Goal: Check status: Check status

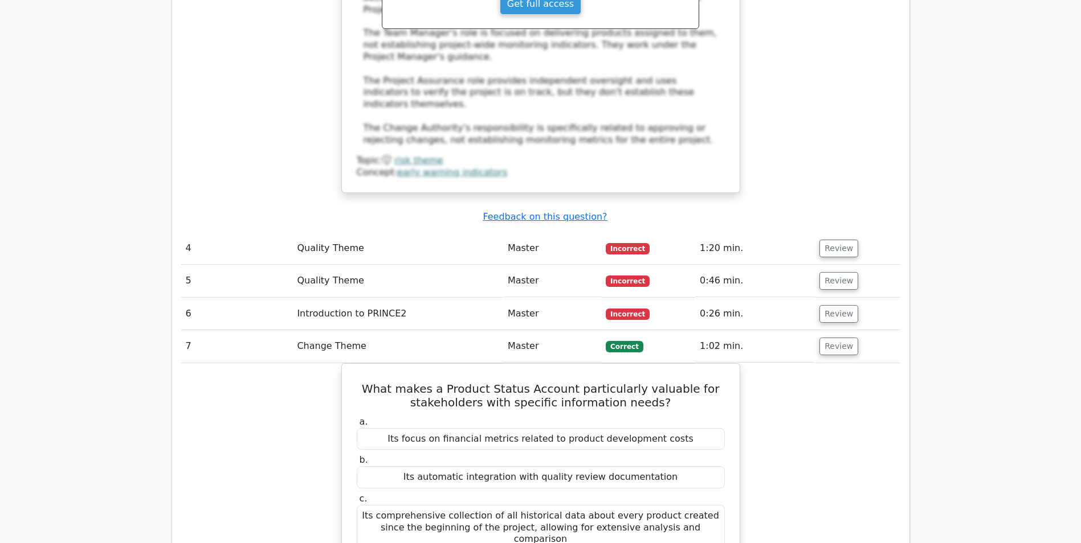
drag, startPoint x: 27, startPoint y: 250, endPoint x: 231, endPoint y: 275, distance: 205.4
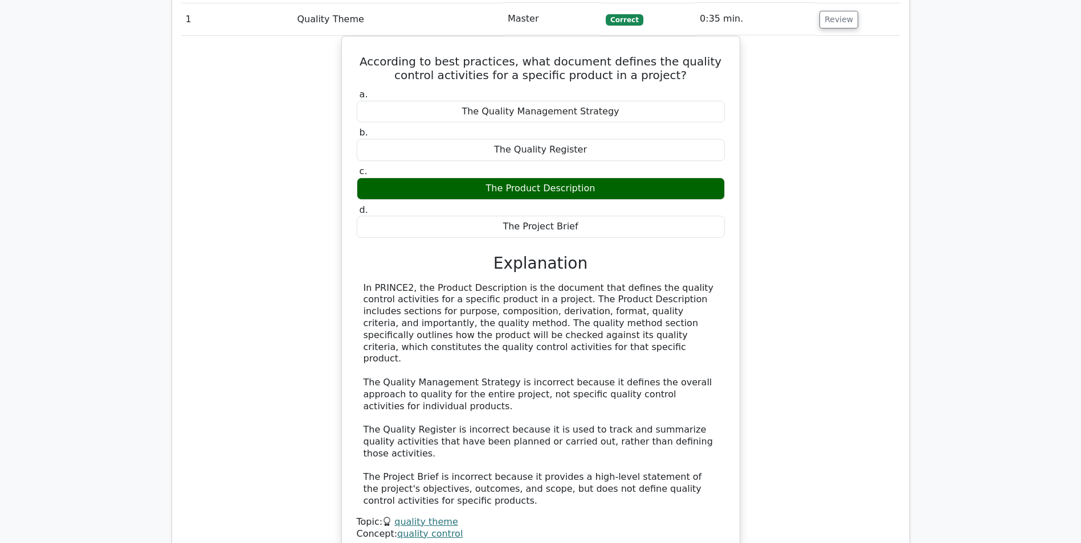
scroll to position [854, 0]
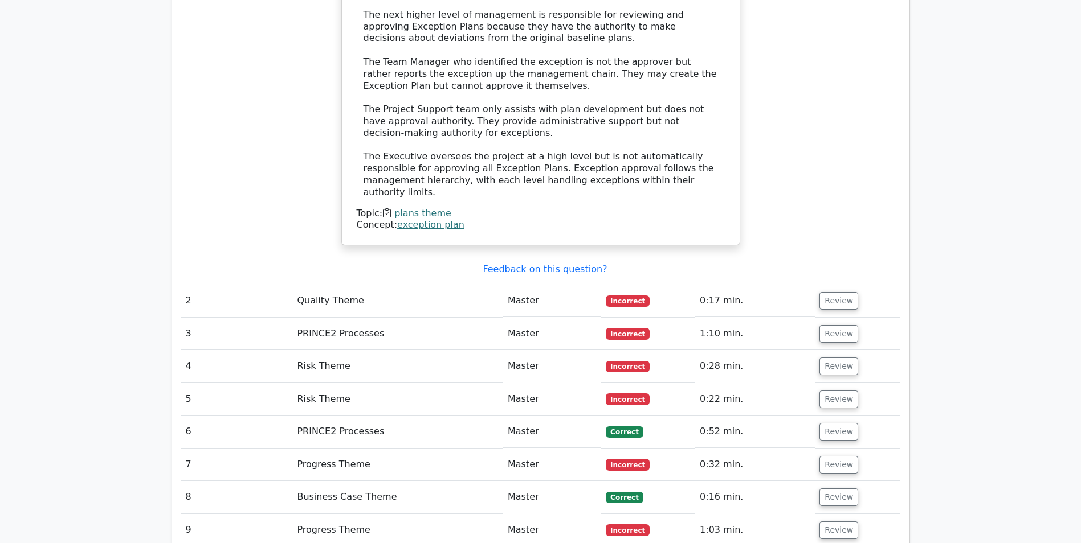
scroll to position [1367, 0]
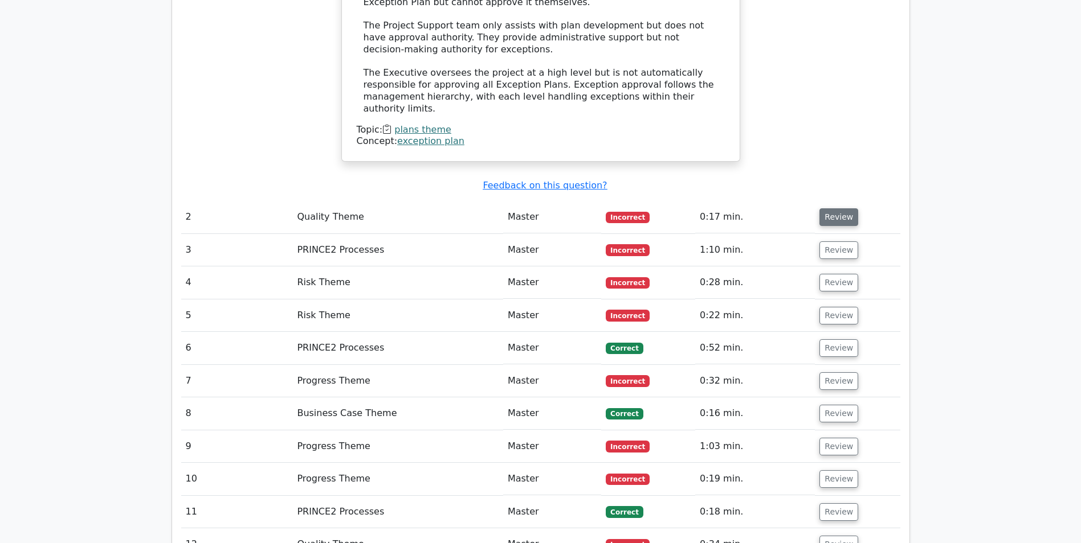
click at [837, 208] on button "Review" at bounding box center [838, 217] width 39 height 18
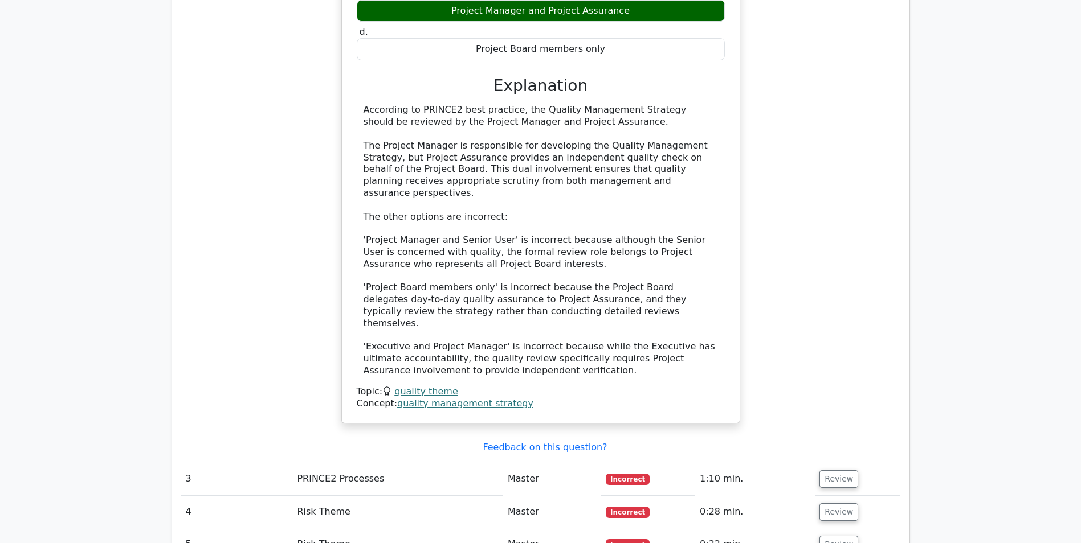
scroll to position [1823, 0]
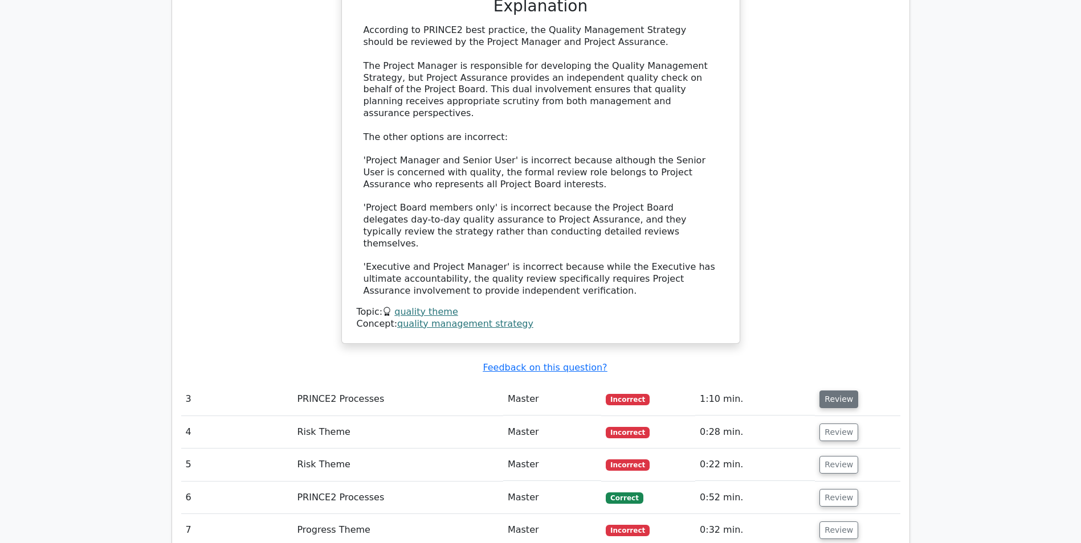
click at [846, 391] on button "Review" at bounding box center [838, 400] width 39 height 18
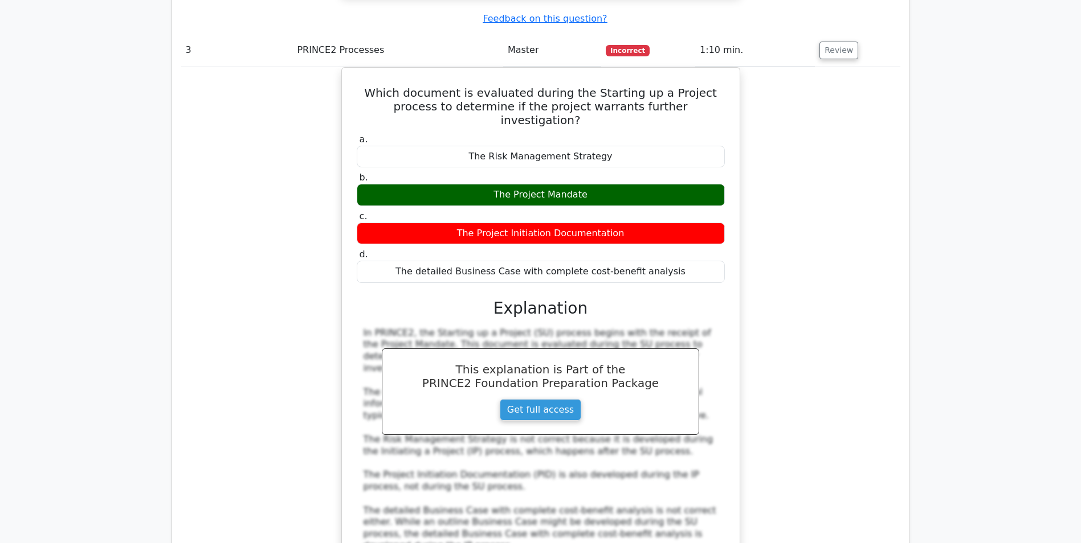
scroll to position [2336, 0]
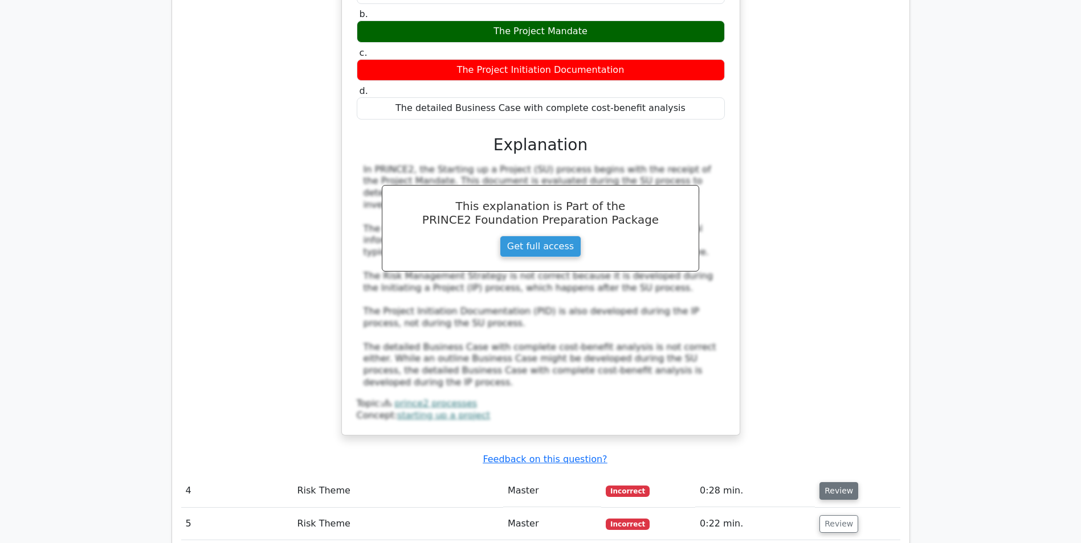
click at [833, 482] on button "Review" at bounding box center [838, 491] width 39 height 18
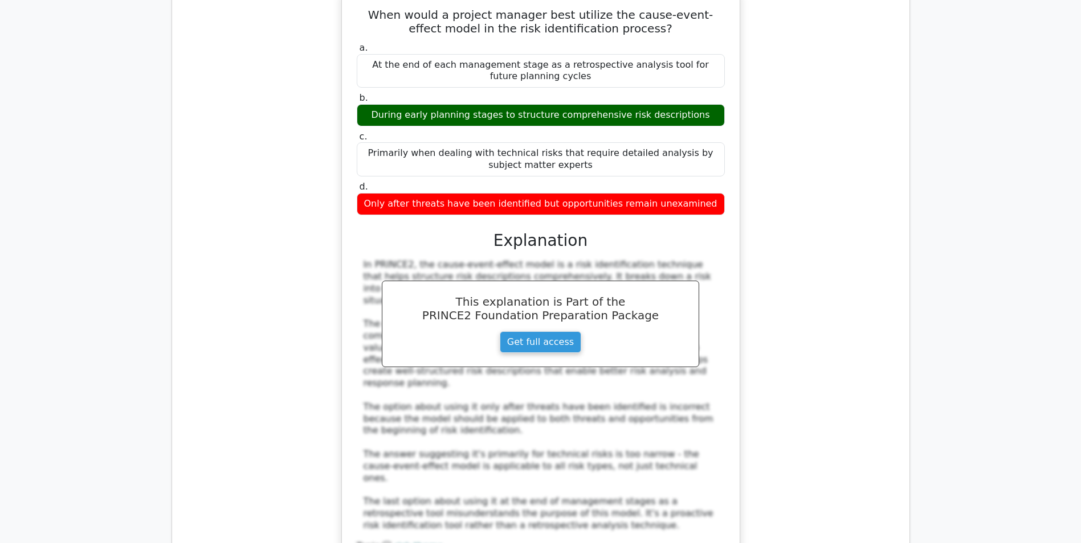
scroll to position [3019, 0]
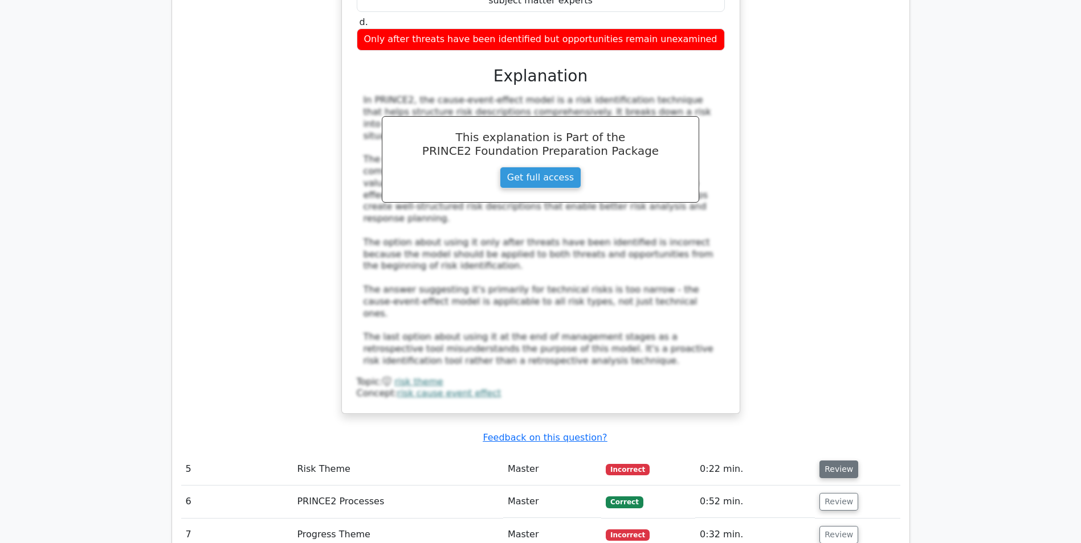
click at [829, 461] on button "Review" at bounding box center [838, 470] width 39 height 18
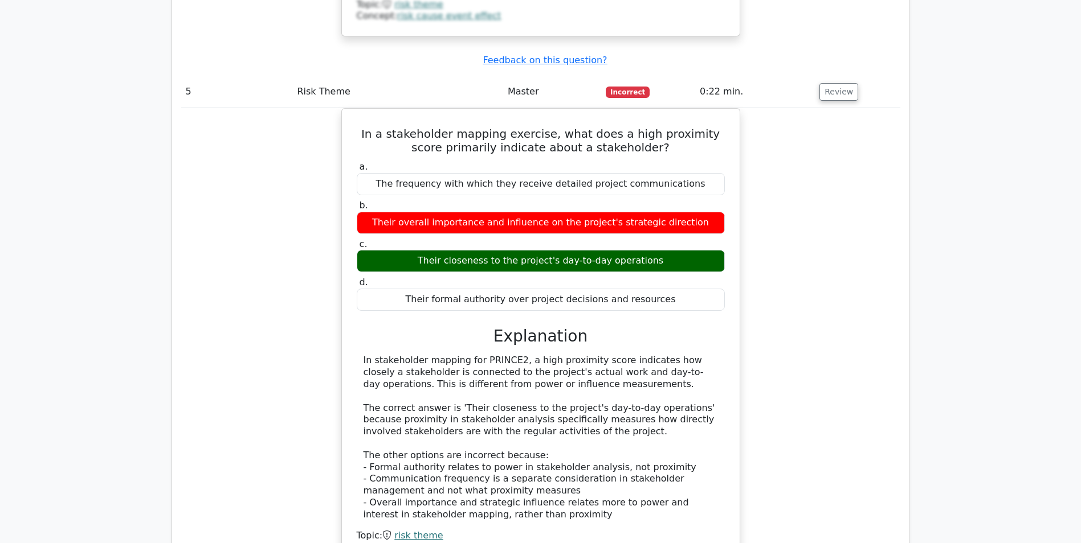
scroll to position [3589, 0]
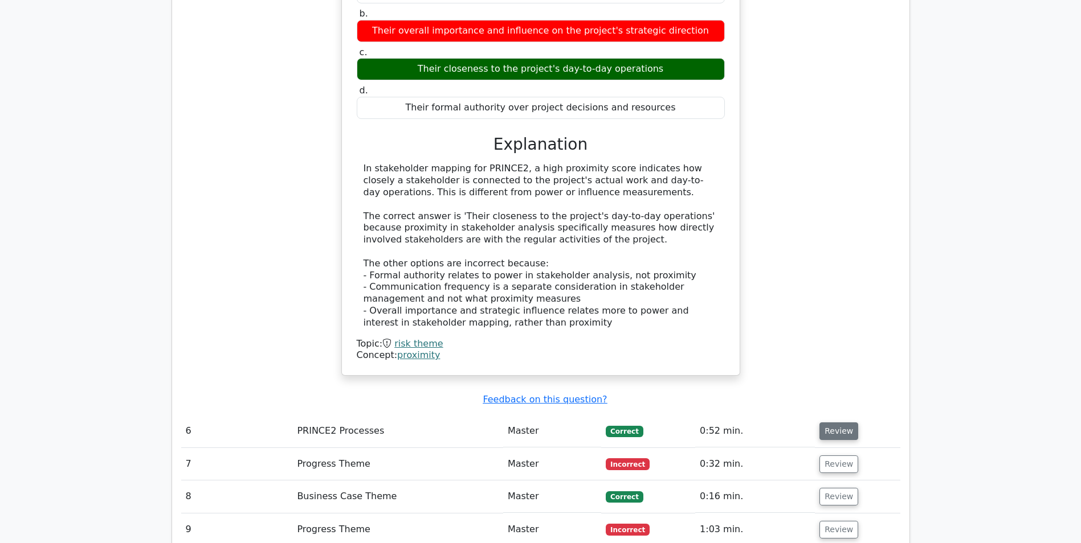
click at [819, 423] on button "Review" at bounding box center [838, 432] width 39 height 18
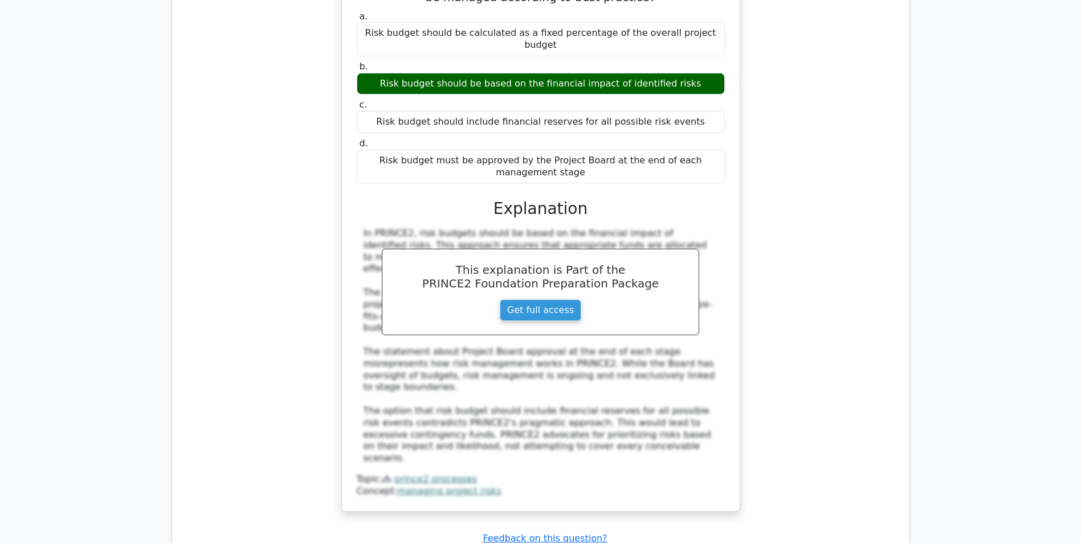
scroll to position [4101, 0]
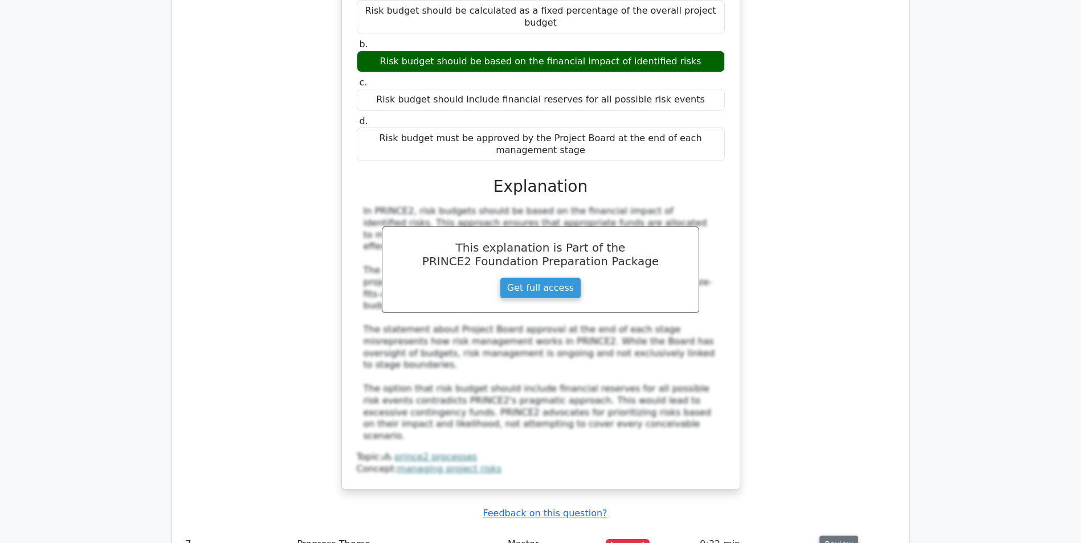
click at [842, 536] on button "Review" at bounding box center [838, 545] width 39 height 18
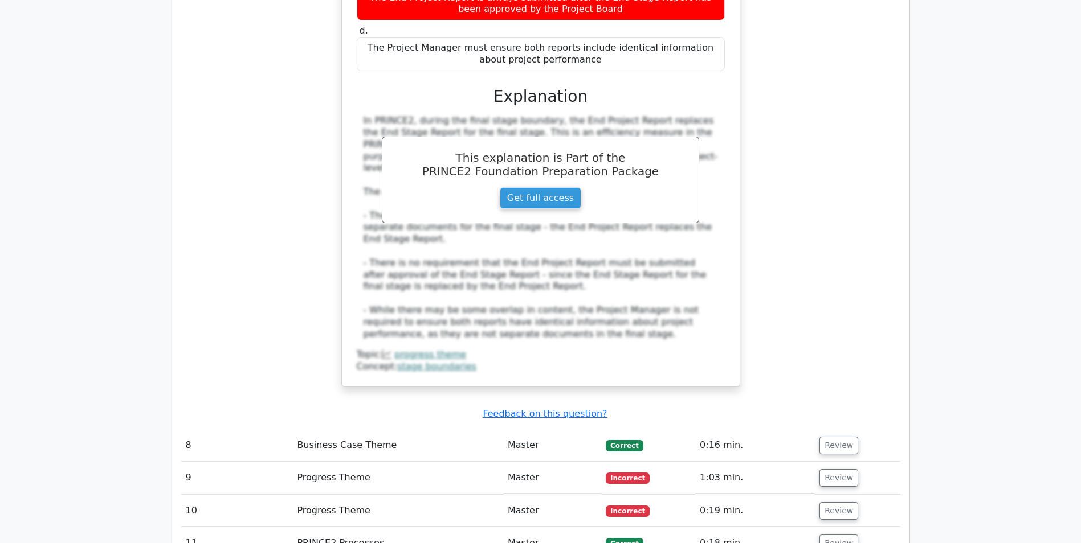
scroll to position [4842, 0]
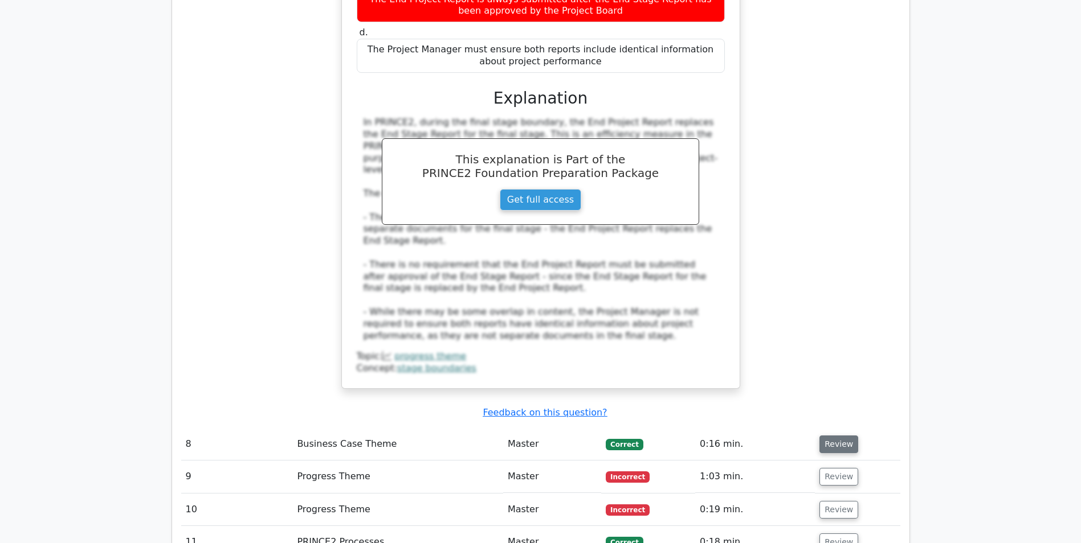
click at [827, 436] on button "Review" at bounding box center [838, 445] width 39 height 18
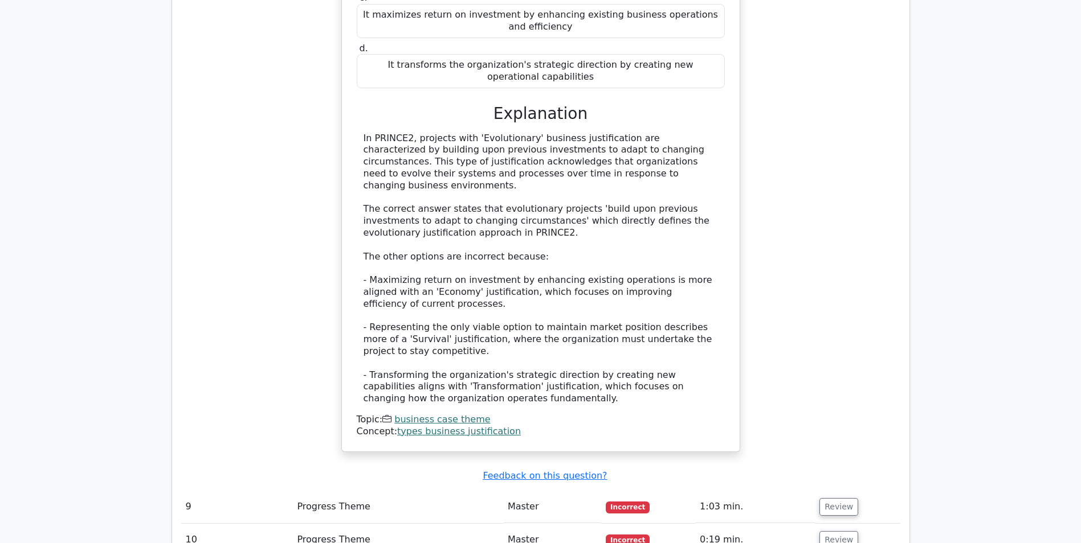
scroll to position [5526, 0]
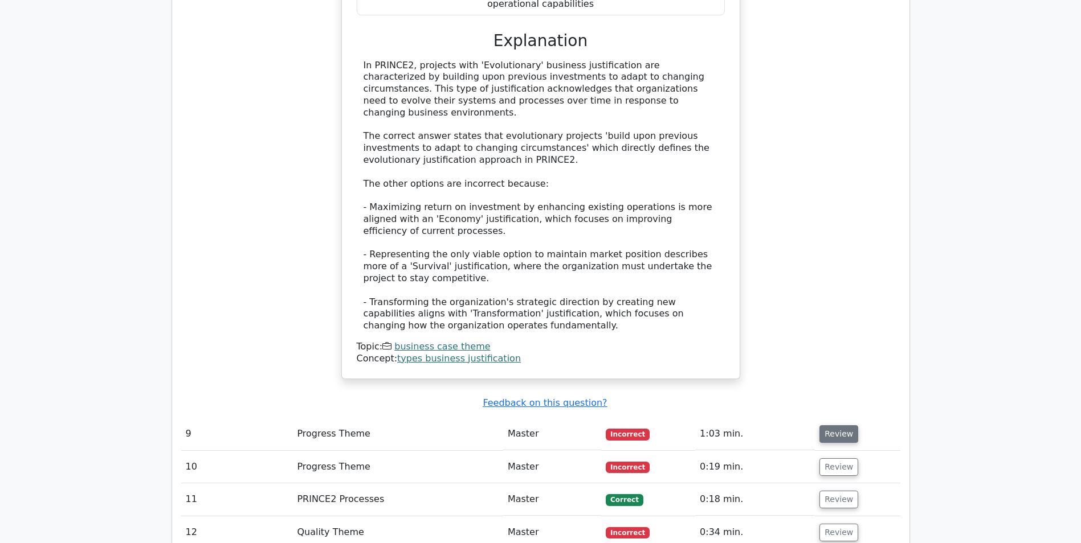
click at [833, 426] on button "Review" at bounding box center [838, 435] width 39 height 18
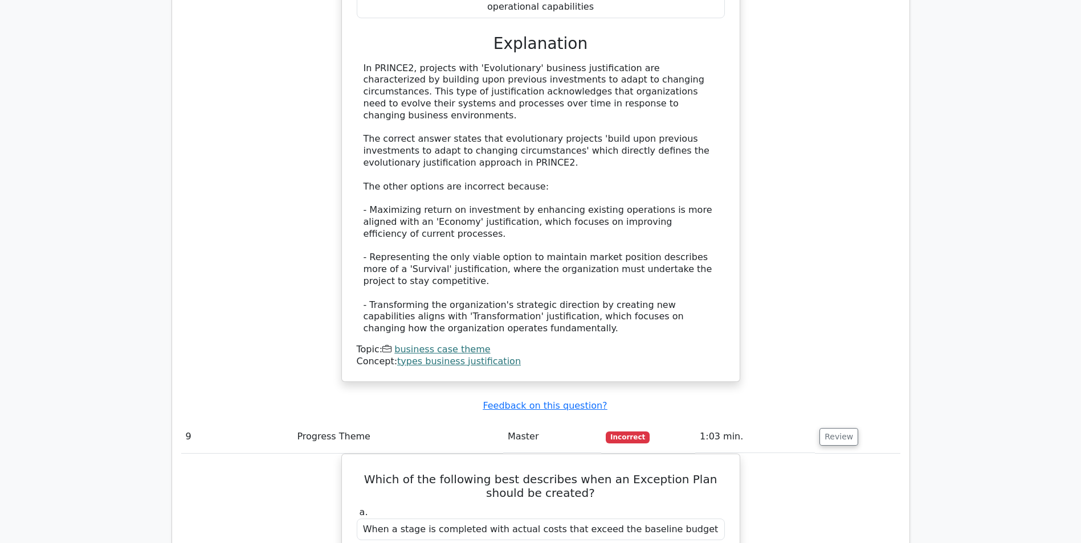
drag, startPoint x: 116, startPoint y: 283, endPoint x: 60, endPoint y: 162, distance: 133.0
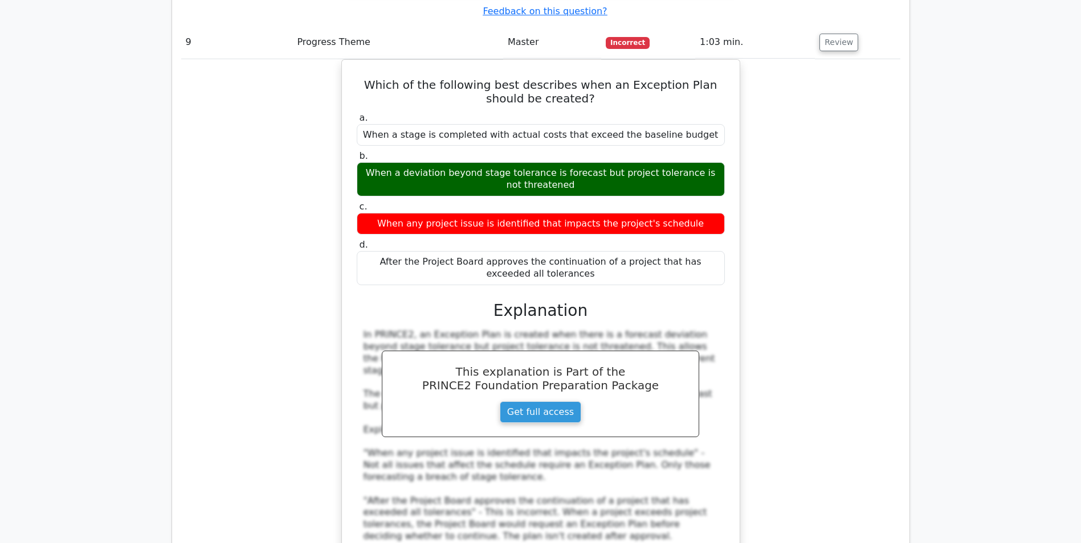
scroll to position [6038, 0]
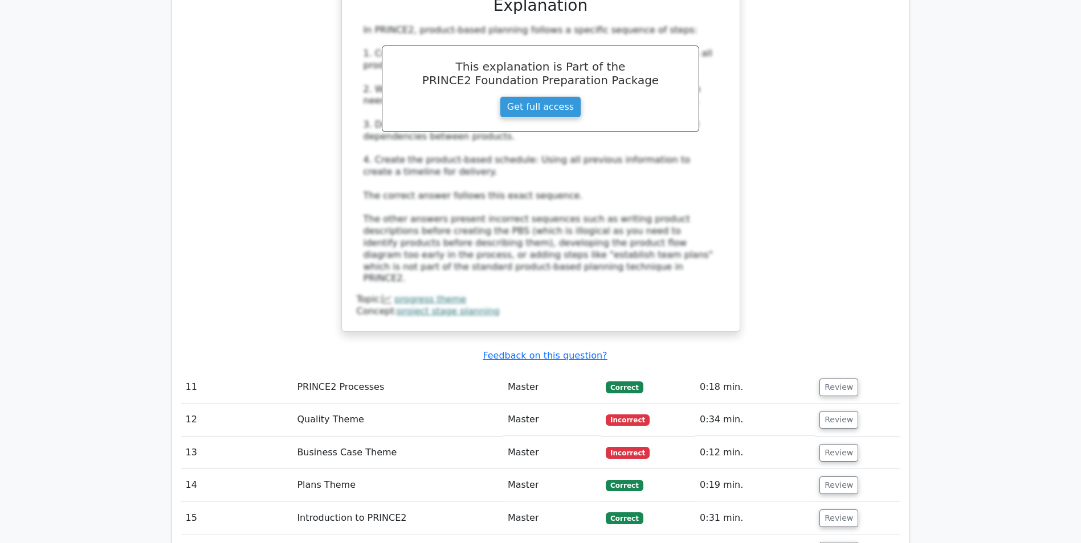
scroll to position [7007, 0]
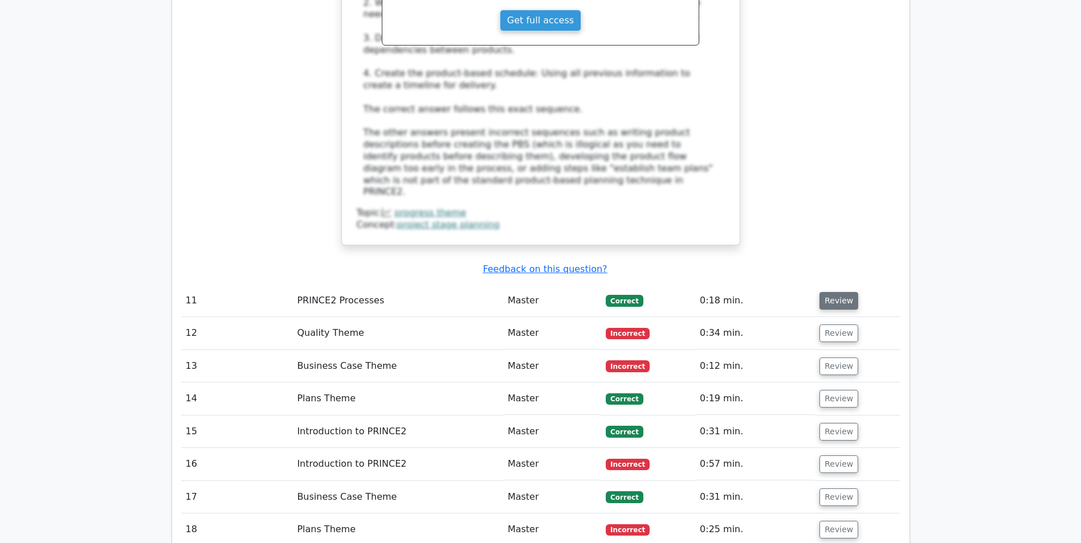
click at [828, 292] on button "Review" at bounding box center [838, 301] width 39 height 18
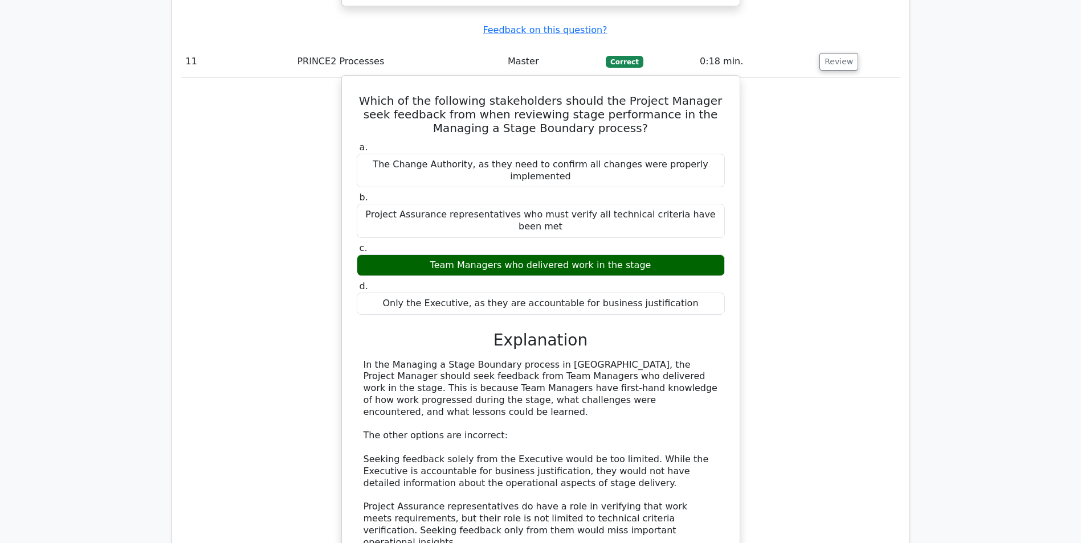
scroll to position [7405, 0]
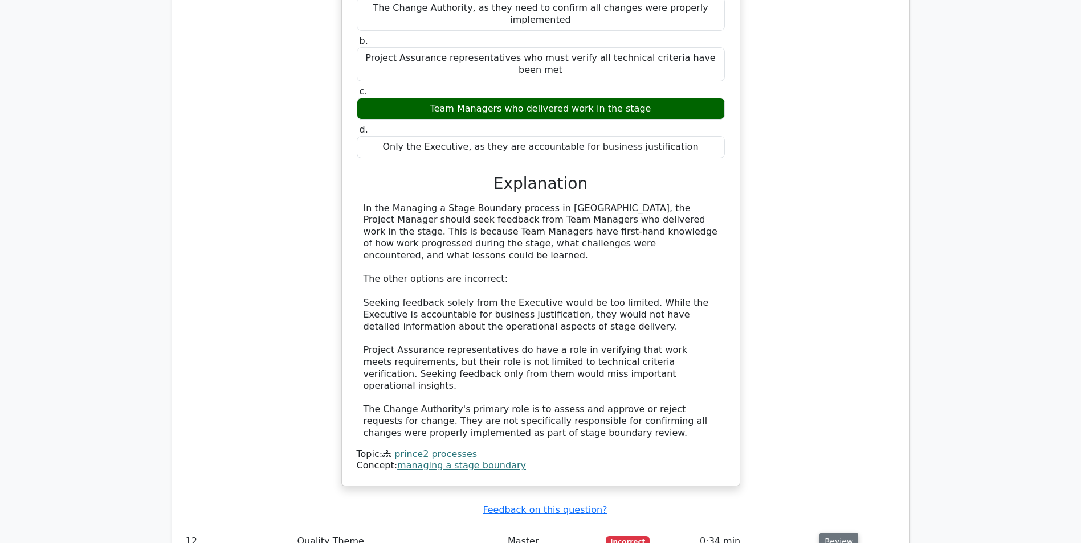
click at [832, 533] on button "Review" at bounding box center [838, 542] width 39 height 18
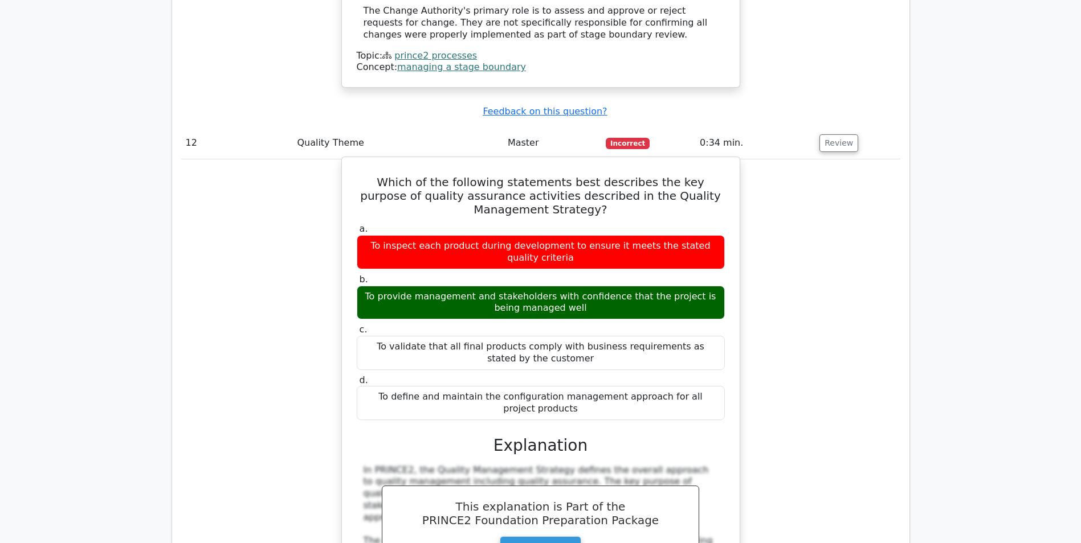
scroll to position [8089, 0]
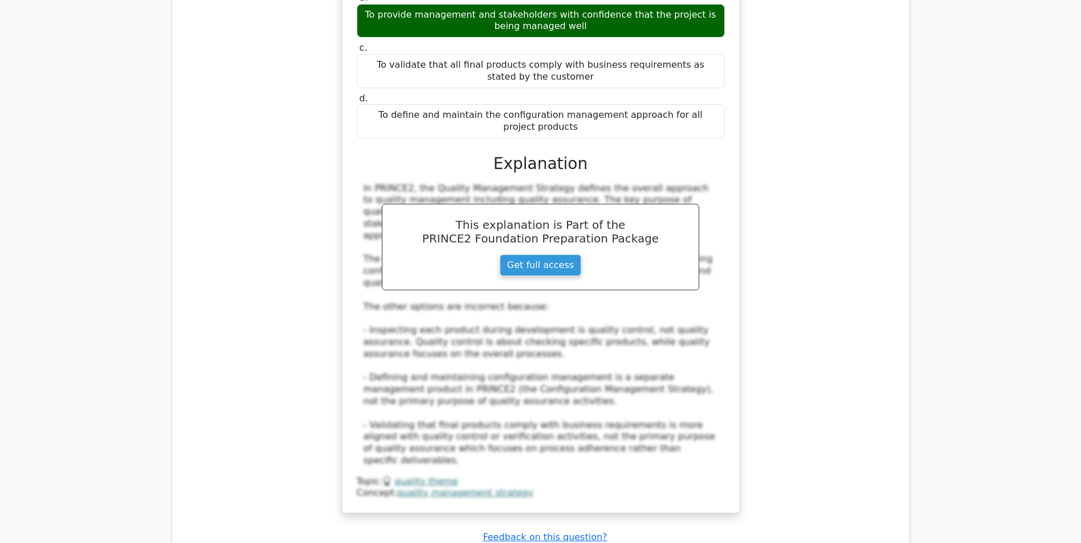
drag, startPoint x: 836, startPoint y: 246, endPoint x: 829, endPoint y: 236, distance: 12.6
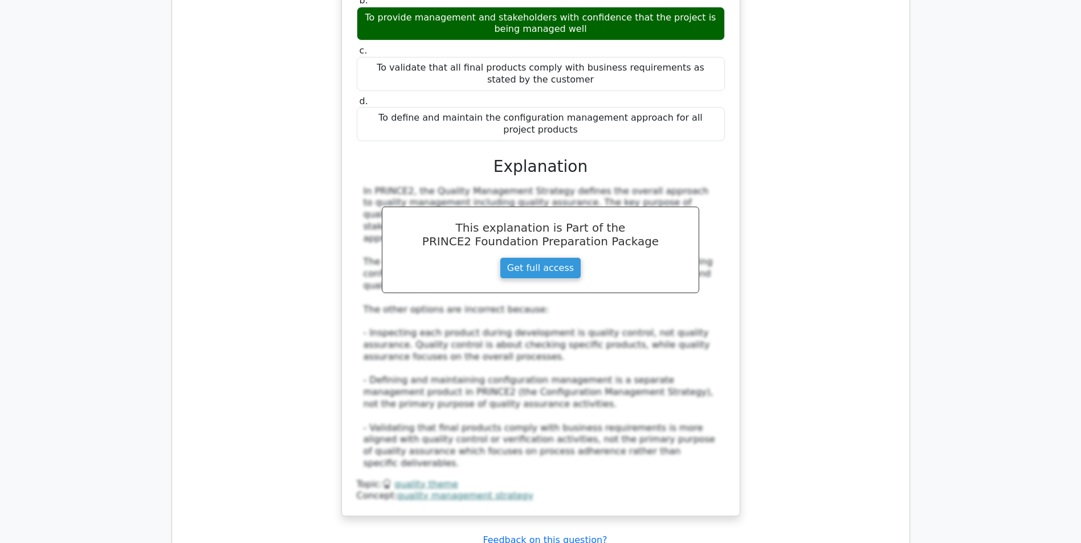
drag, startPoint x: 12, startPoint y: 233, endPoint x: 43, endPoint y: 125, distance: 112.7
drag, startPoint x: 44, startPoint y: 202, endPoint x: 81, endPoint y: 74, distance: 133.3
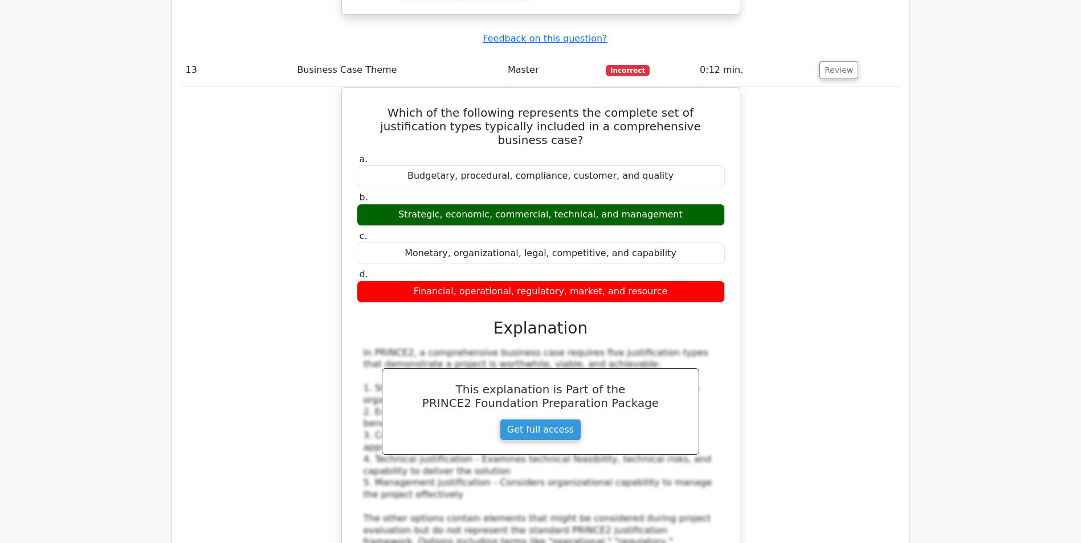
scroll to position [8659, 0]
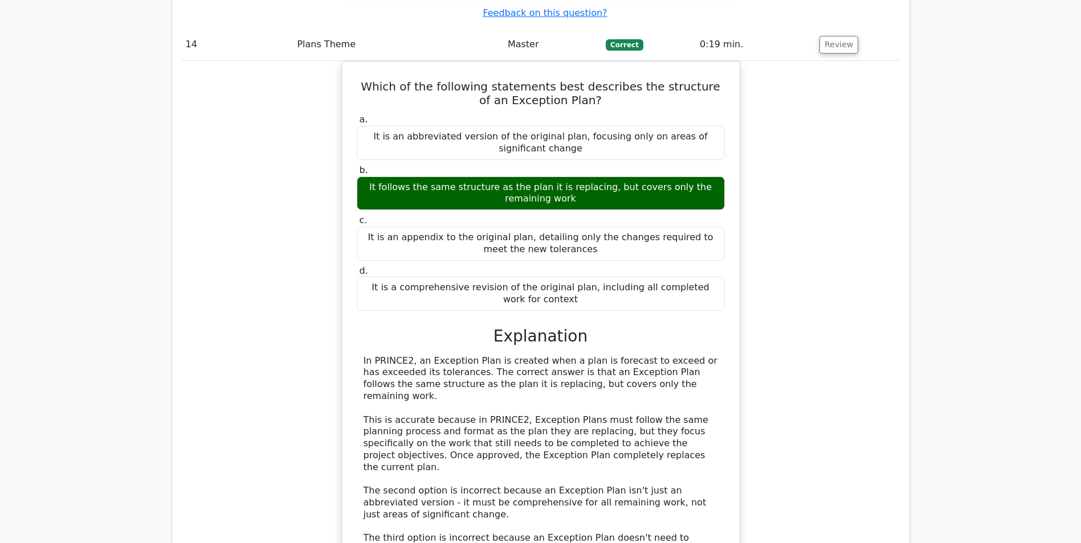
scroll to position [9342, 0]
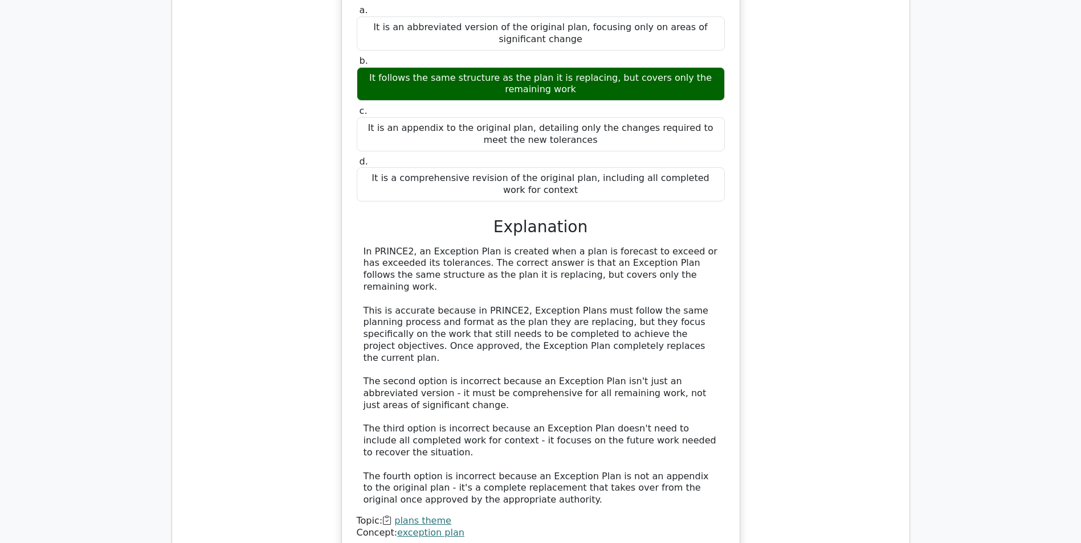
drag, startPoint x: 824, startPoint y: 219, endPoint x: 53, endPoint y: 219, distance: 771.3
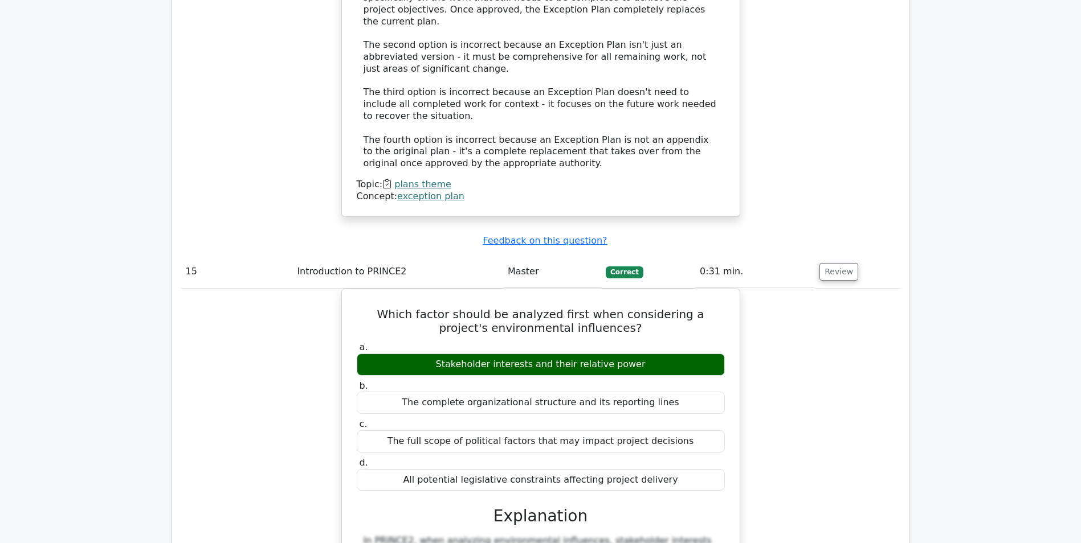
scroll to position [9798, 0]
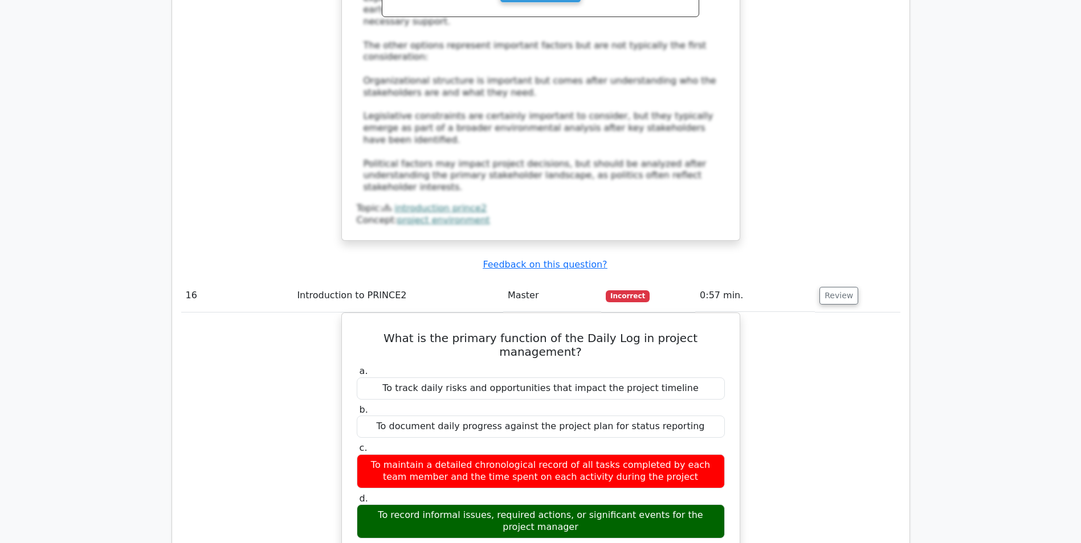
scroll to position [10482, 0]
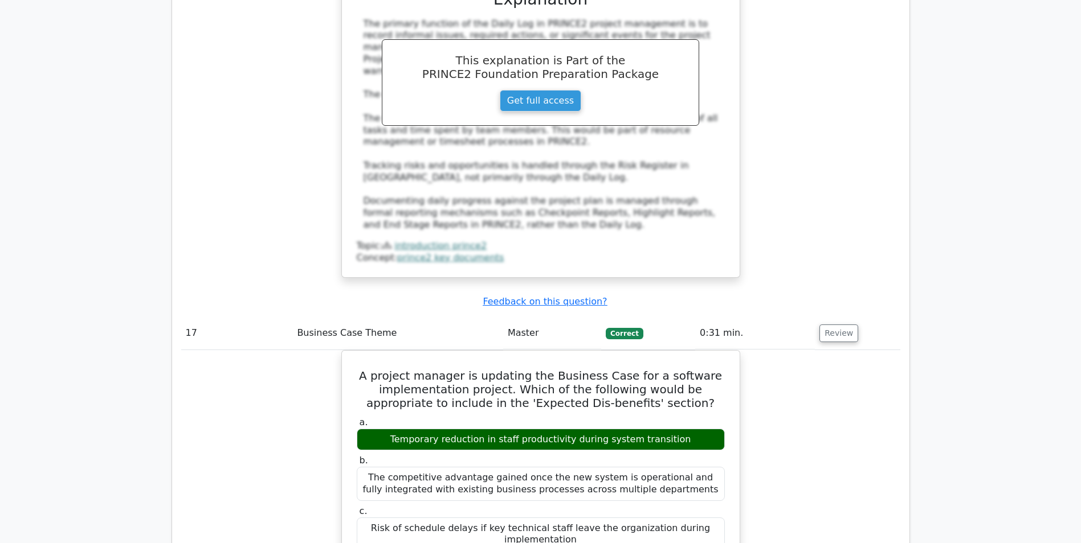
scroll to position [11051, 0]
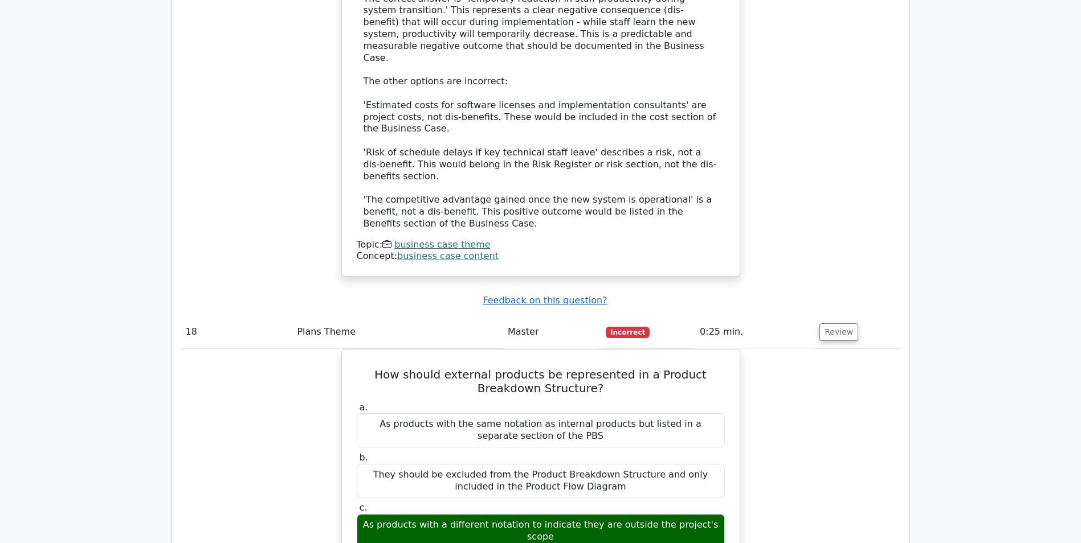
scroll to position [11678, 0]
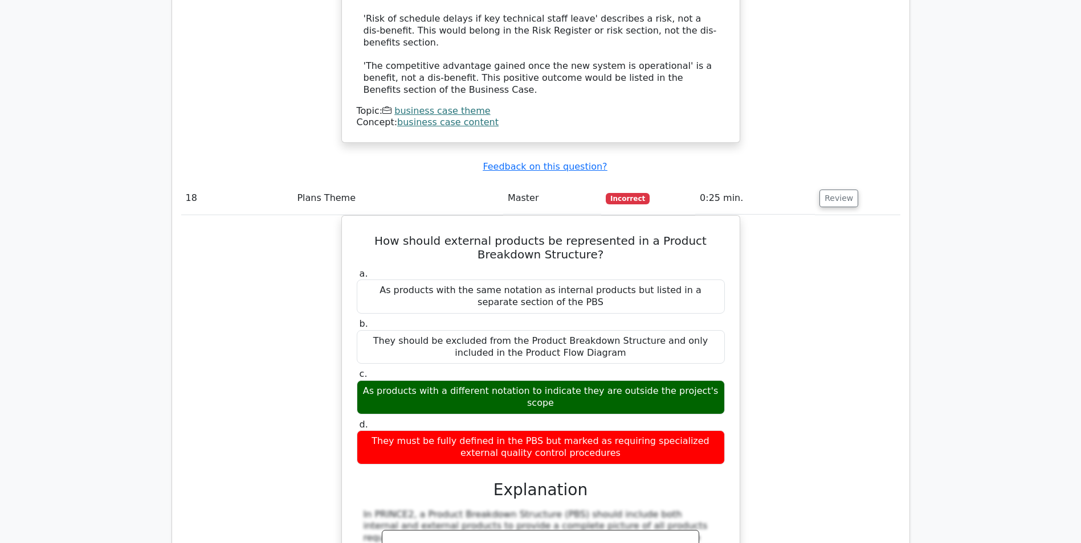
drag, startPoint x: 805, startPoint y: 375, endPoint x: 825, endPoint y: 374, distance: 19.4
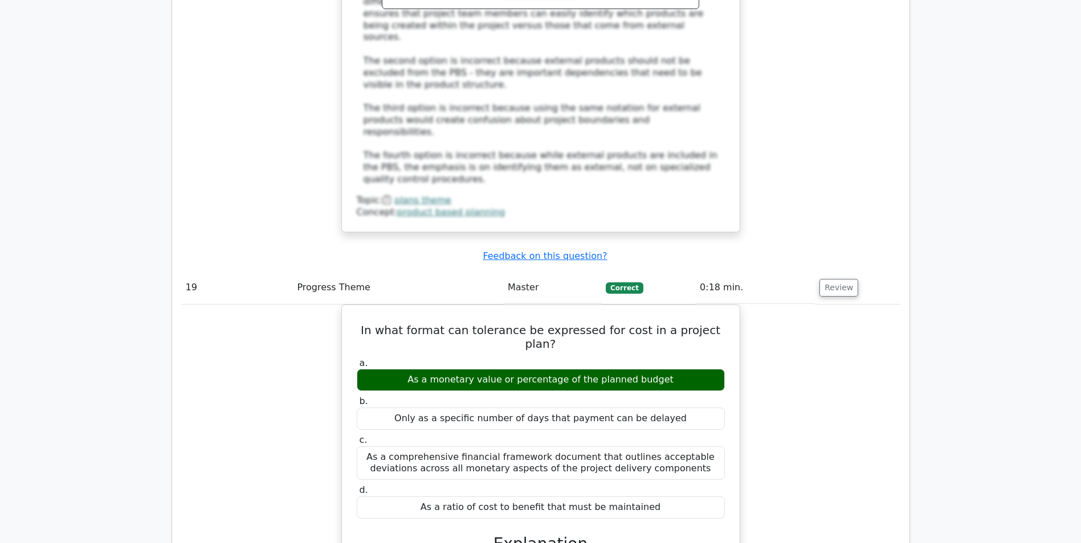
scroll to position [12418, 0]
